Goal: Information Seeking & Learning: Learn about a topic

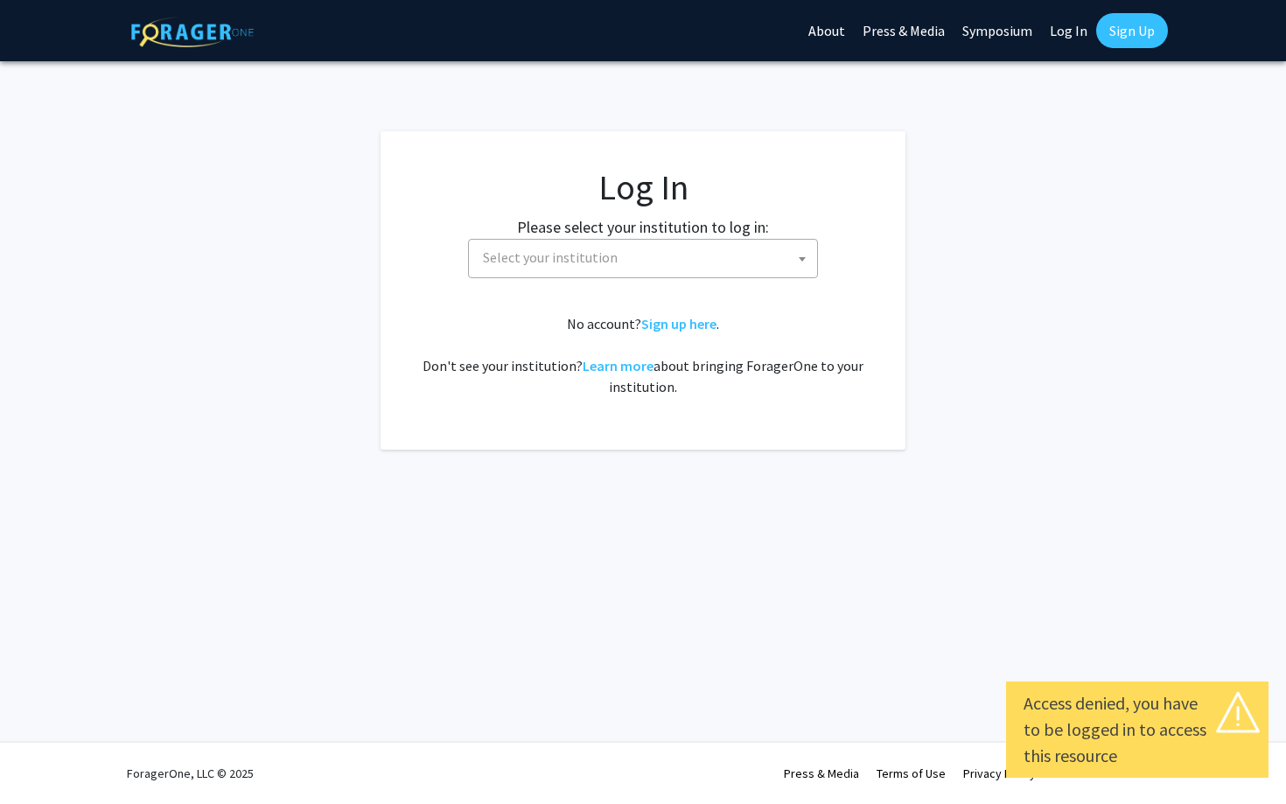
select select
click at [780, 270] on span "Select your institution" at bounding box center [646, 258] width 341 height 36
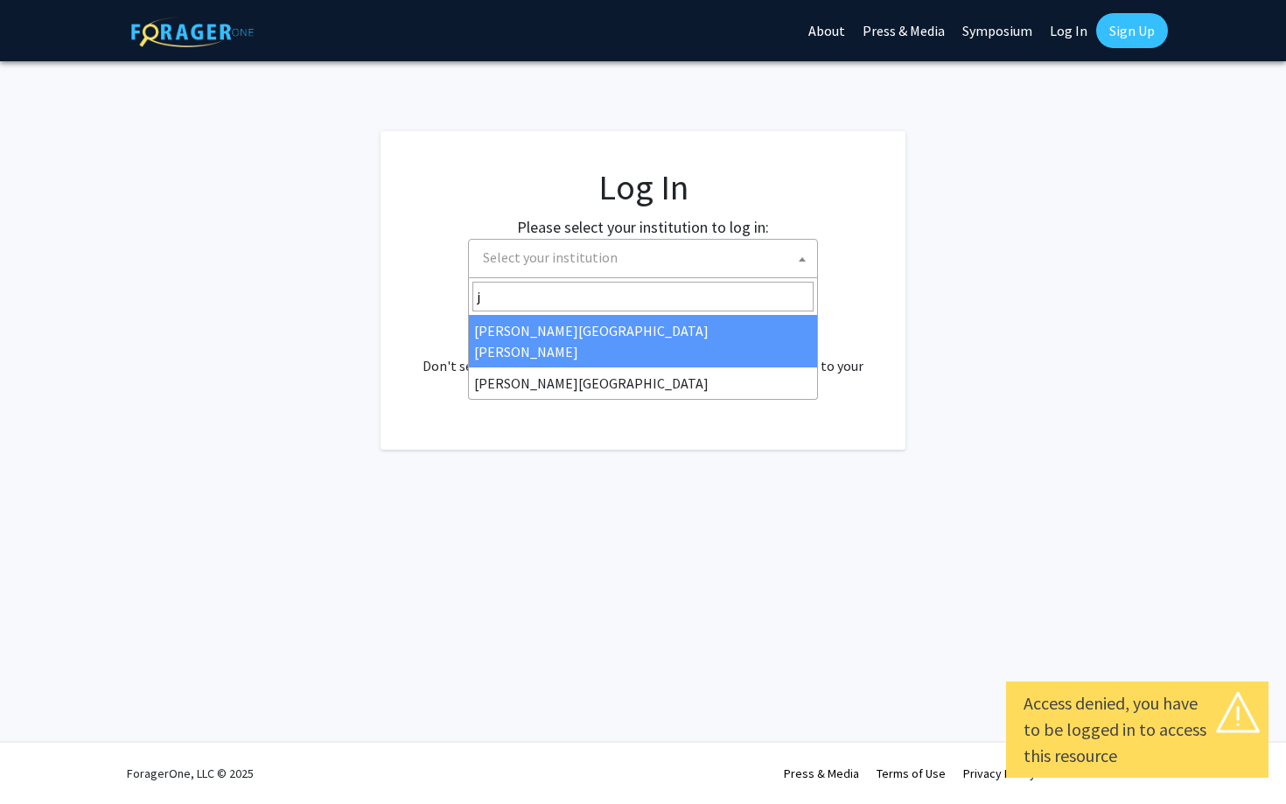
type input "jo"
select select "1"
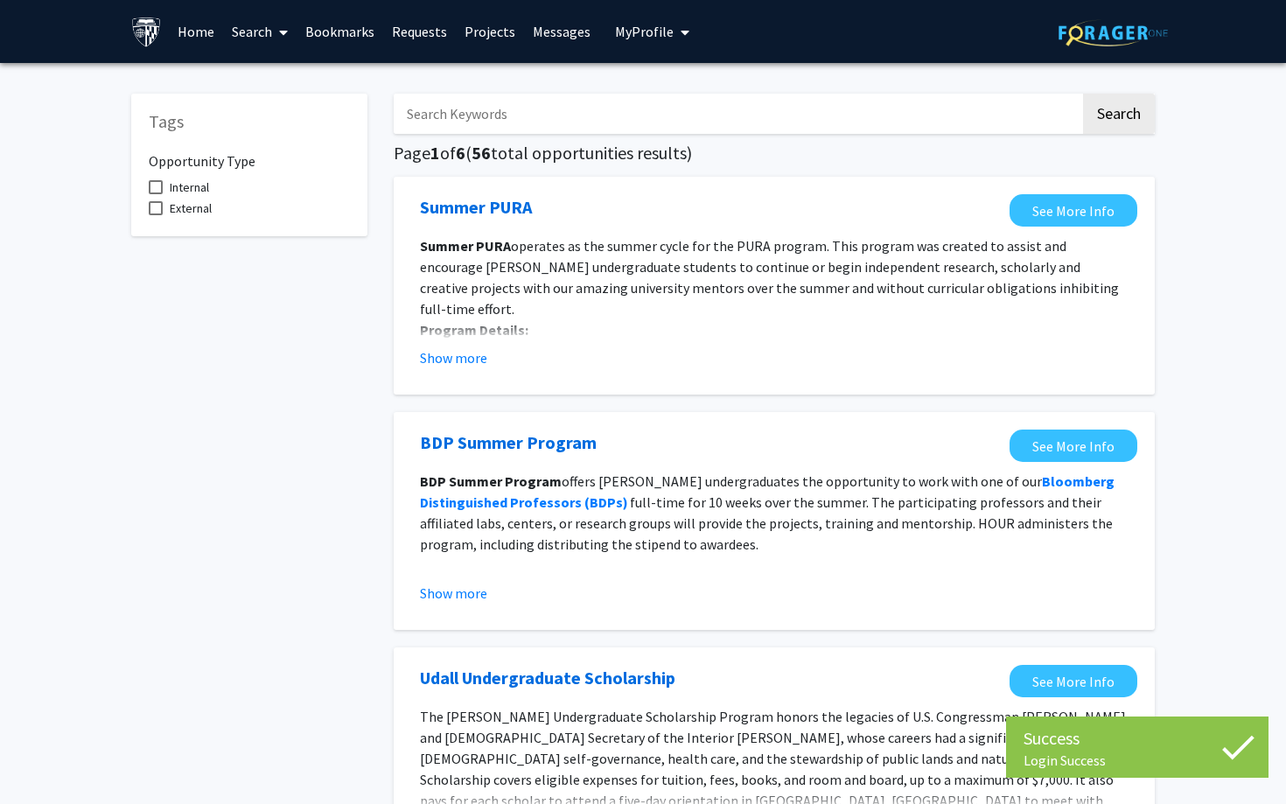
click at [600, 115] on input "Search Keywords" at bounding box center [737, 114] width 687 height 40
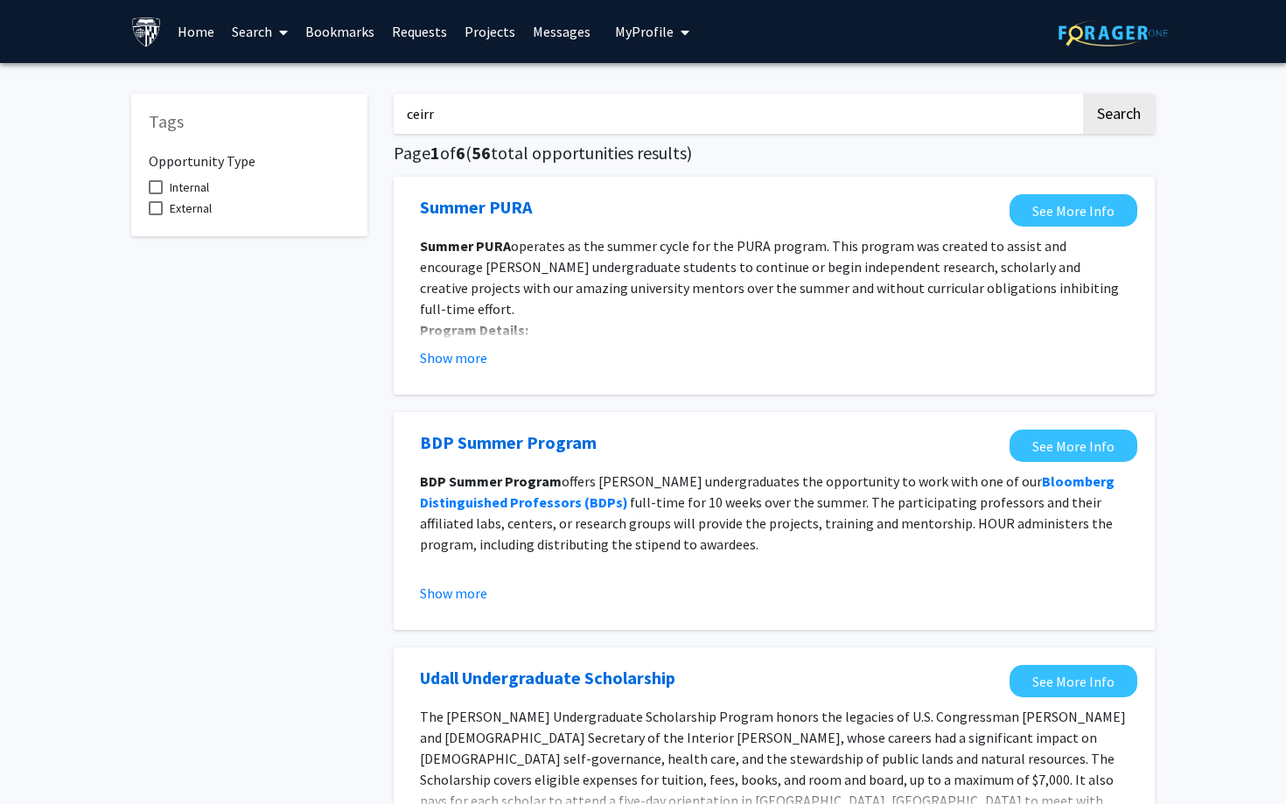
click at [1083, 94] on button "Search" at bounding box center [1119, 114] width 72 height 40
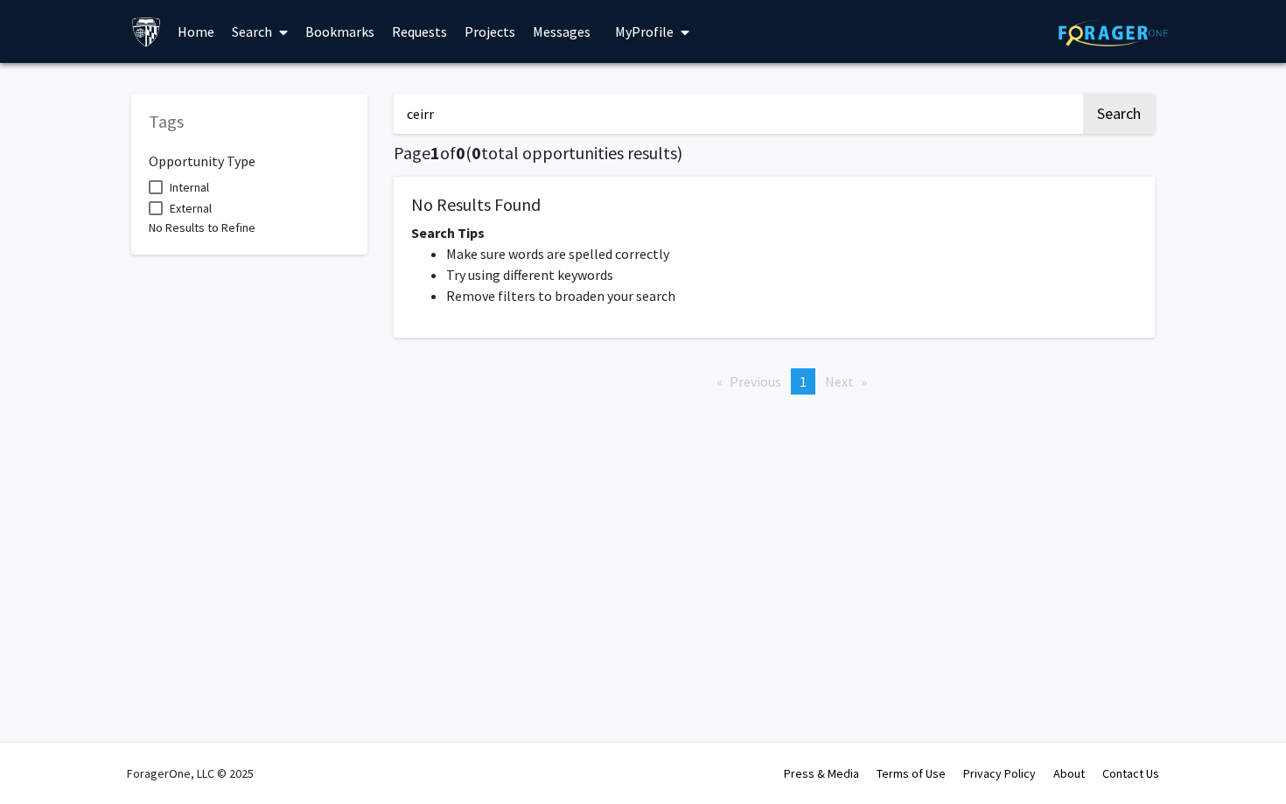
click at [459, 118] on input "ceirr" at bounding box center [737, 114] width 687 height 40
click at [1083, 94] on button "Search" at bounding box center [1119, 114] width 72 height 40
click at [466, 127] on input "[PERSON_NAME]" at bounding box center [737, 114] width 687 height 40
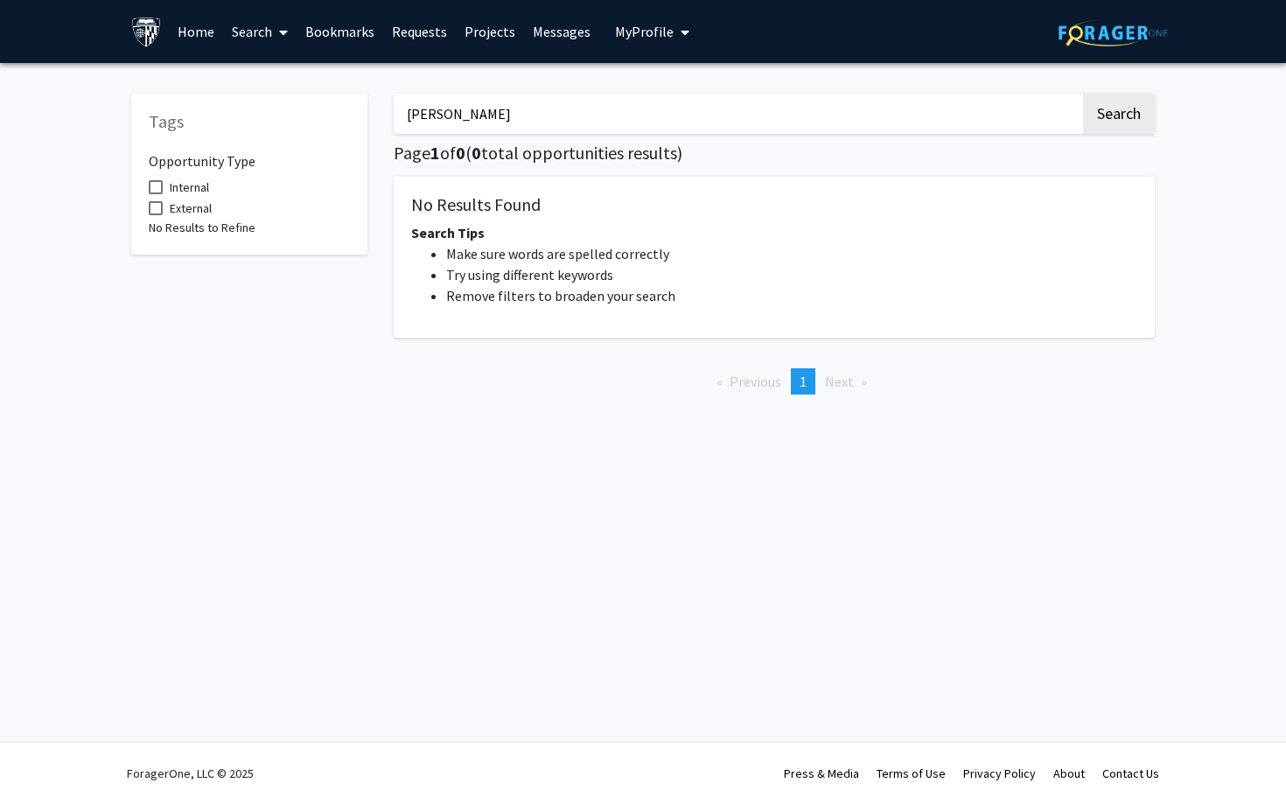
click at [466, 127] on input "[PERSON_NAME]" at bounding box center [737, 114] width 687 height 40
type input "infectious"
click at [1083, 94] on button "Search" at bounding box center [1119, 114] width 72 height 40
click at [1106, 127] on button "Search" at bounding box center [1119, 114] width 72 height 40
click at [1106, 119] on button "Search" at bounding box center [1119, 114] width 72 height 40
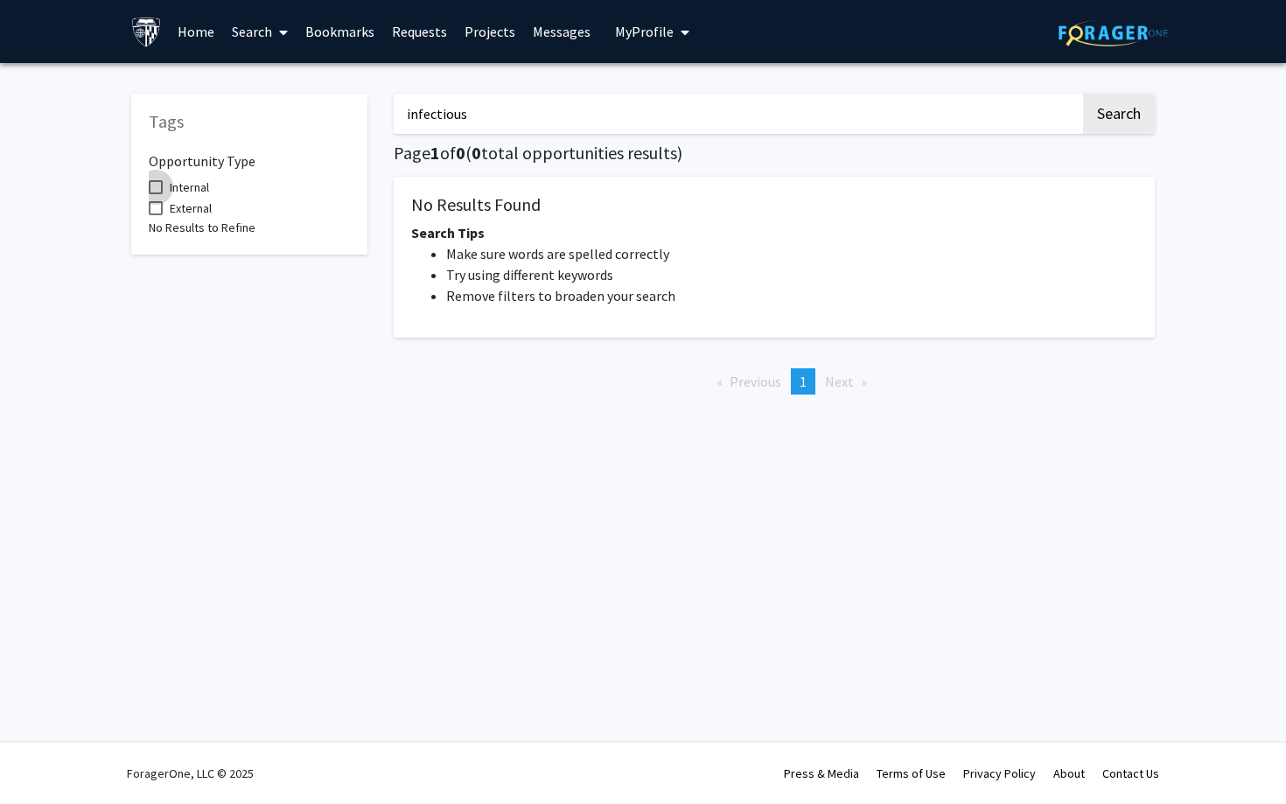
click at [203, 186] on span "Internal" at bounding box center [189, 187] width 39 height 21
click at [156, 194] on input "Internal" at bounding box center [155, 194] width 1 height 1
checkbox input "true"
click at [426, 128] on input "infectious" at bounding box center [737, 114] width 687 height 40
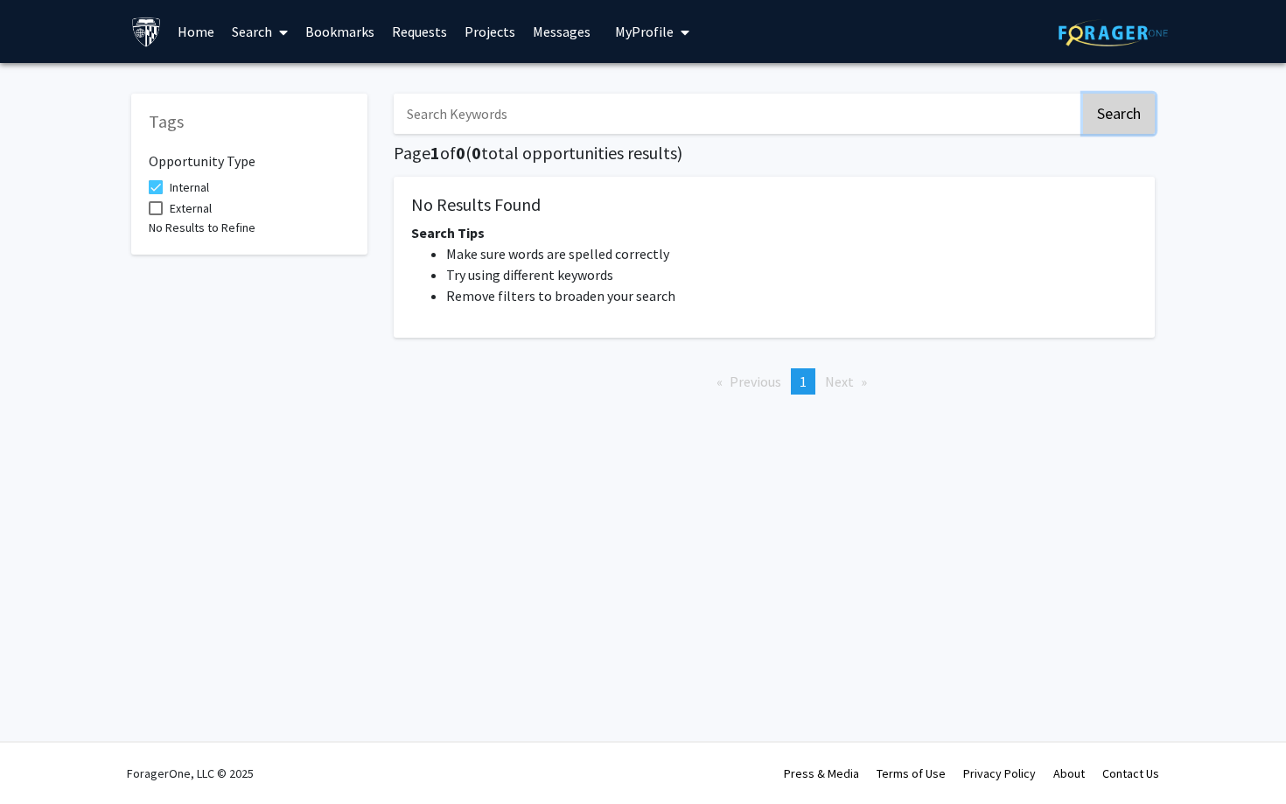
click at [1106, 111] on button "Search" at bounding box center [1119, 114] width 72 height 40
click at [1101, 124] on button "Search" at bounding box center [1119, 114] width 72 height 40
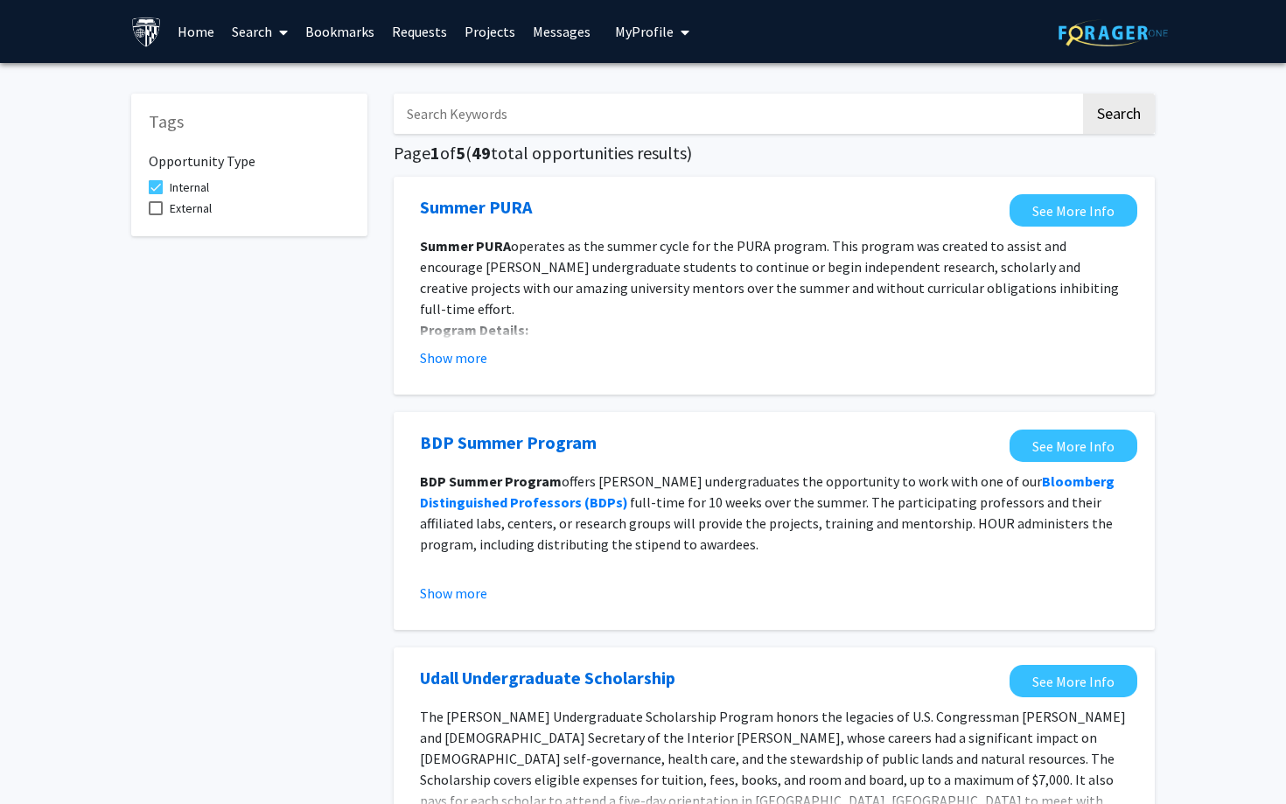
click at [487, 35] on link "Projects" at bounding box center [490, 31] width 68 height 61
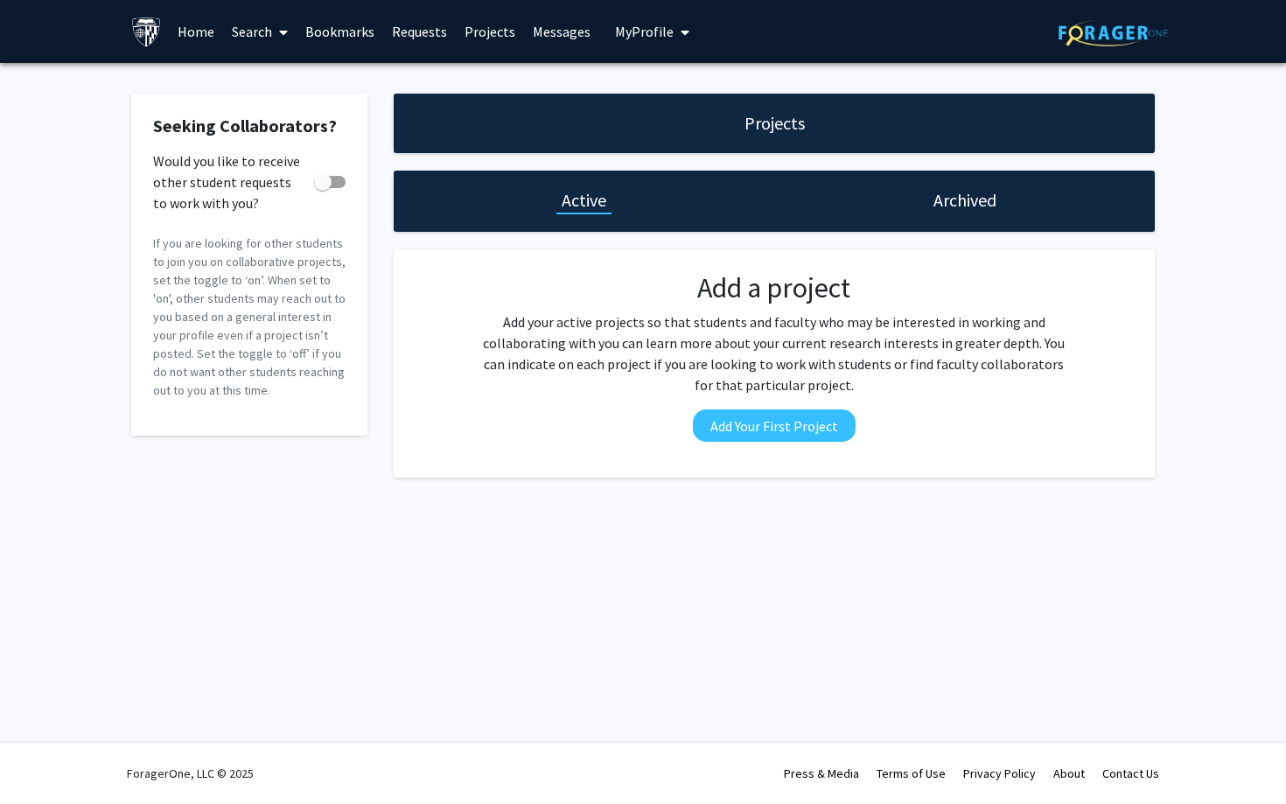
click at [245, 31] on link "Search" at bounding box center [260, 31] width 74 height 61
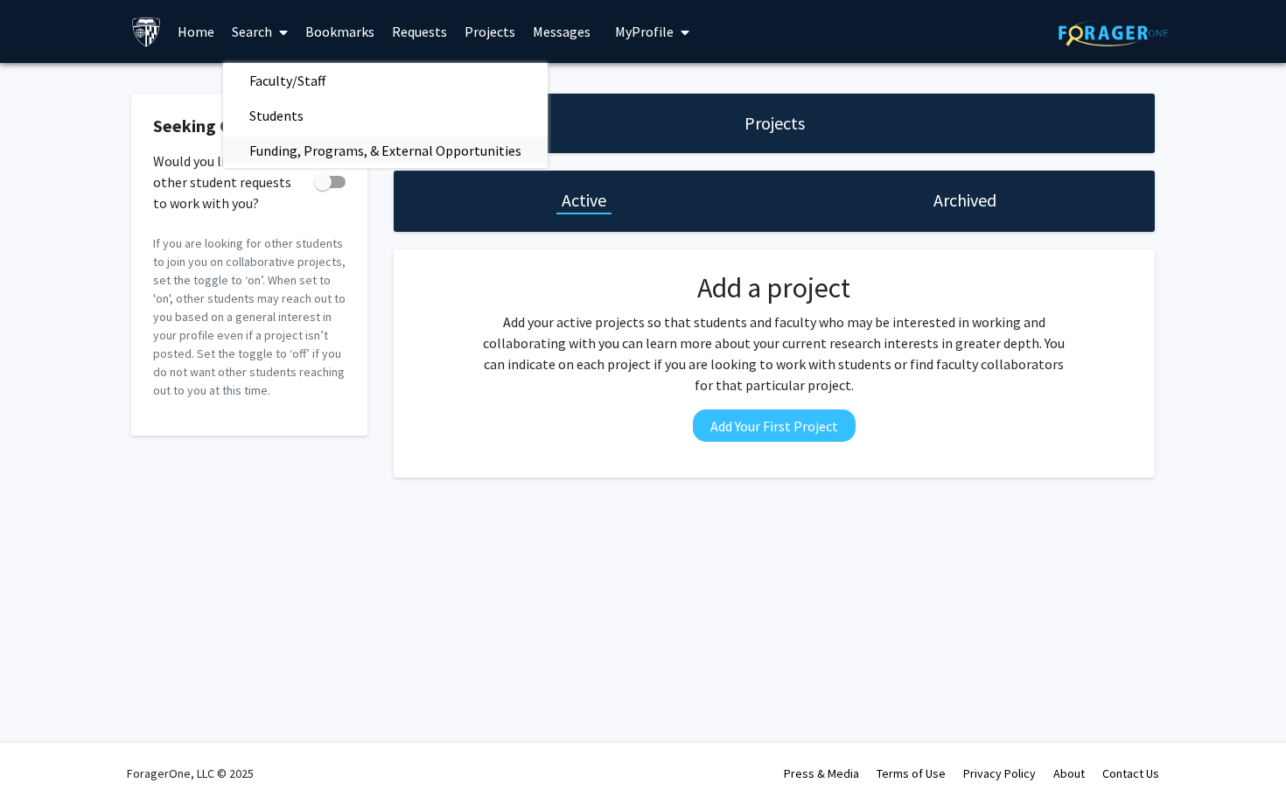
click at [300, 148] on span "Funding, Programs, & External Opportunities" at bounding box center [385, 150] width 325 height 35
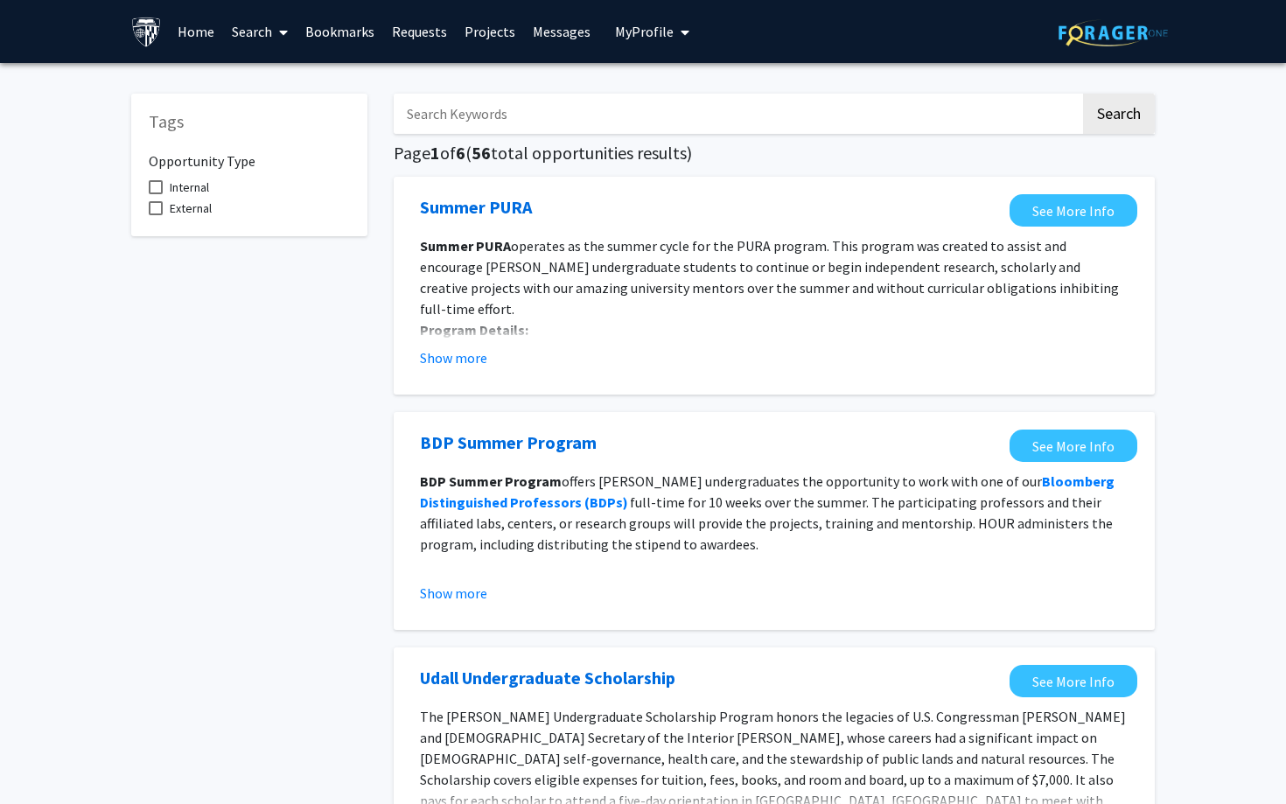
click at [498, 114] on input "Search Keywords" at bounding box center [737, 114] width 687 height 40
click at [265, 42] on link "Search" at bounding box center [260, 31] width 74 height 61
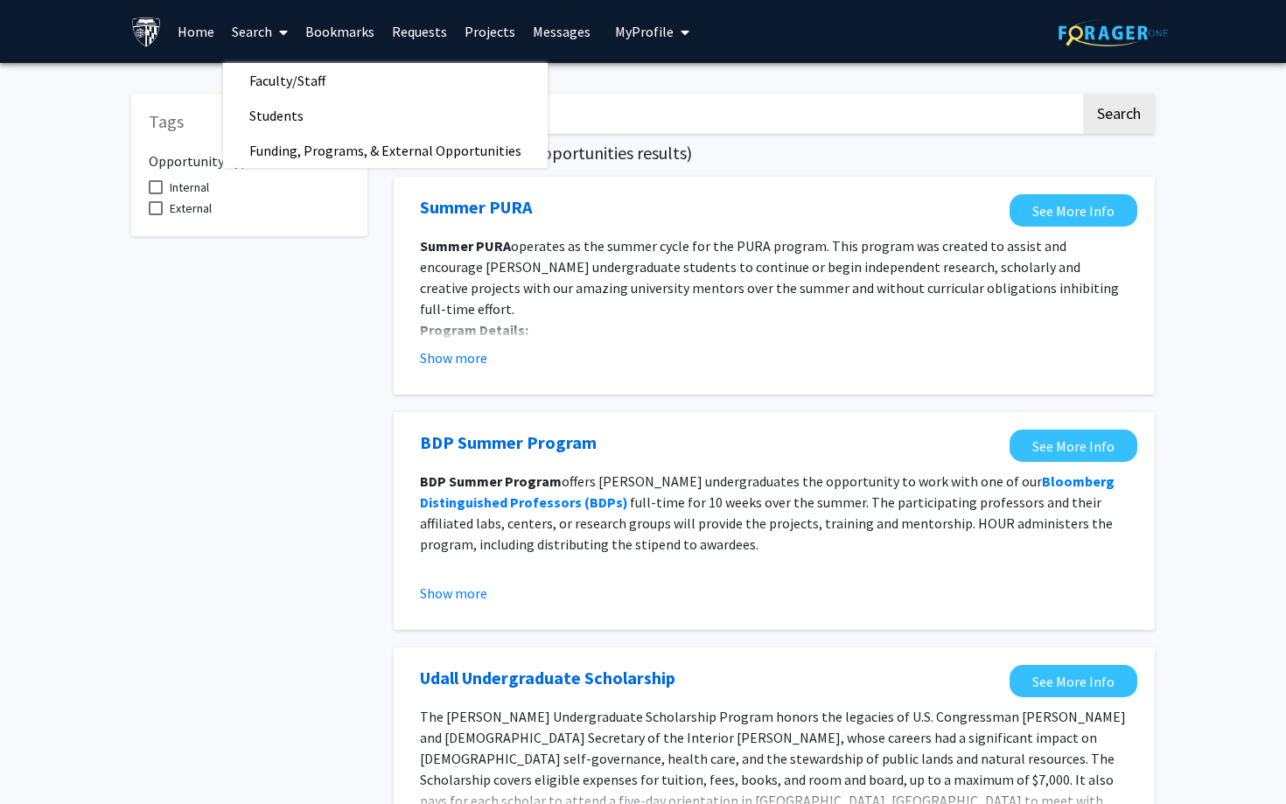
click at [184, 43] on link "Home" at bounding box center [196, 31] width 54 height 61
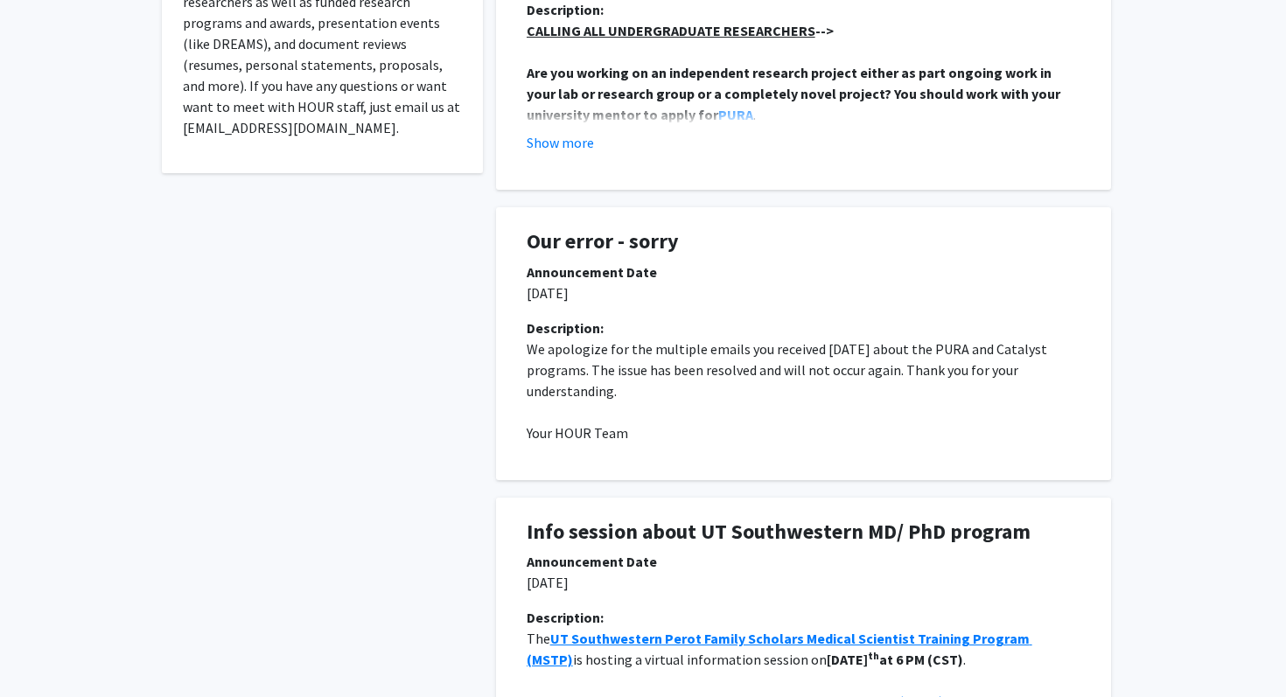
scroll to position [1723, 0]
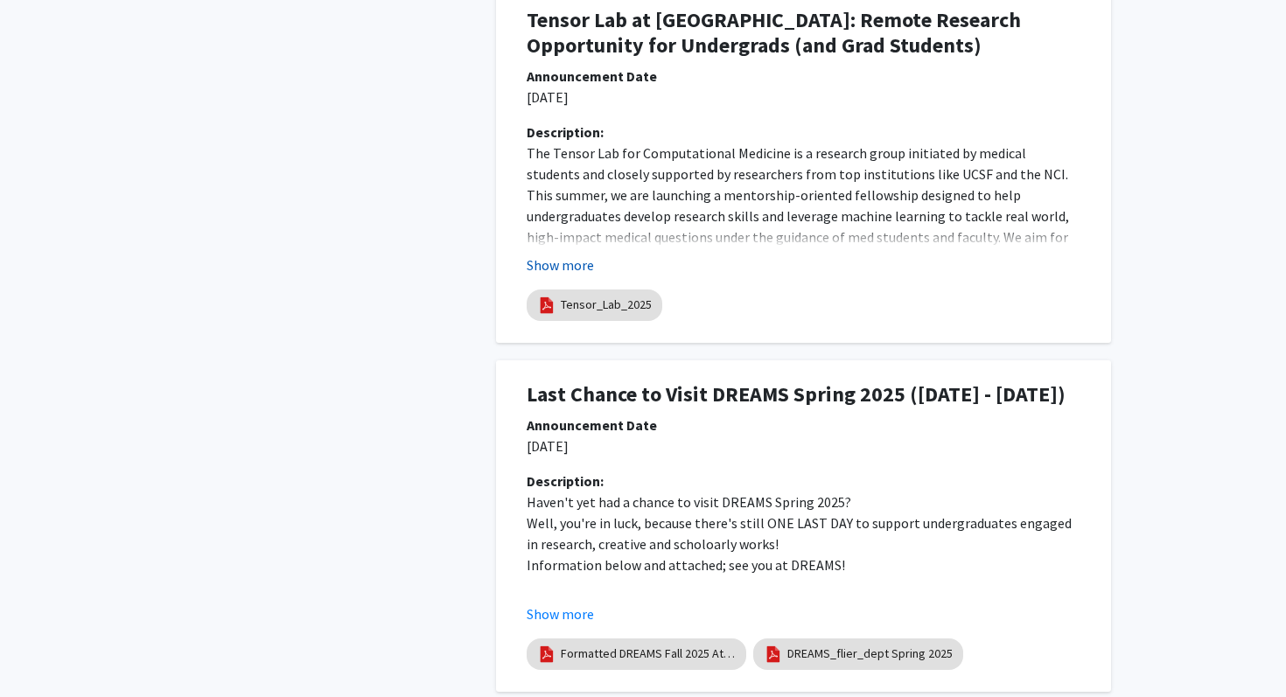
click at [565, 260] on button "Show more" at bounding box center [560, 265] width 67 height 21
